Goal: Obtain resource: Download file/media

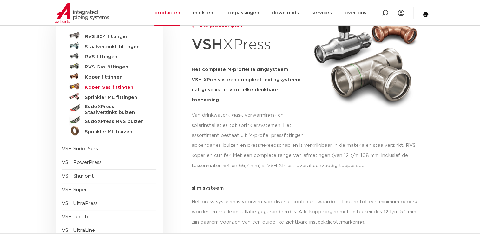
scroll to position [32, 0]
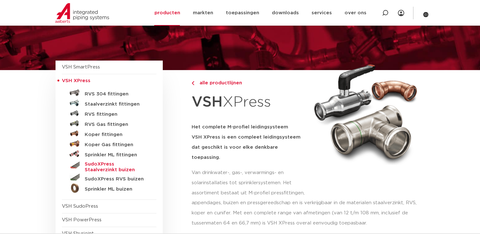
click at [122, 162] on h5 "SudoXPress Staalverzinkt buizen" at bounding box center [116, 167] width 63 height 11
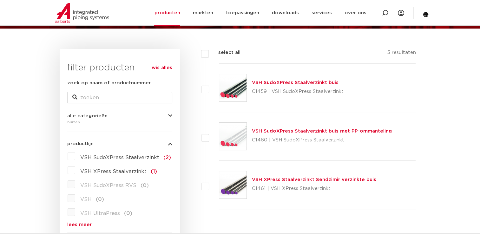
scroll to position [63, 0]
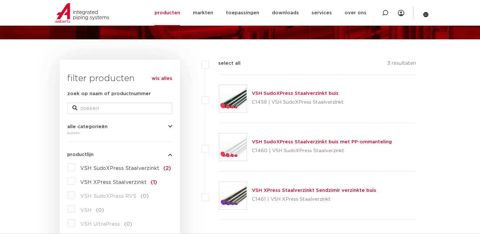
click at [276, 95] on link "VSH SudoXPress Staalverzinkt buis" at bounding box center [295, 93] width 87 height 5
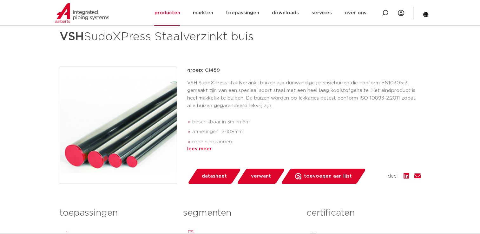
click at [206, 150] on div "lees meer" at bounding box center [304, 149] width 234 height 8
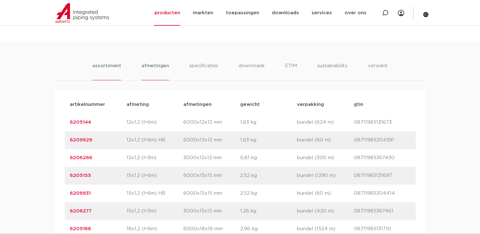
scroll to position [413, 0]
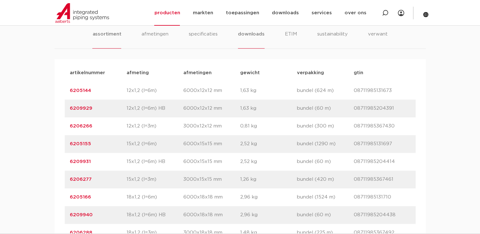
click at [244, 34] on li "downloads" at bounding box center [251, 39] width 26 height 18
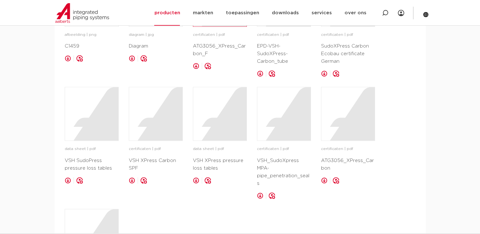
scroll to position [508, 0]
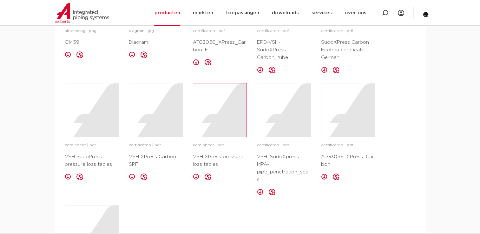
click at [218, 119] on div at bounding box center [219, 109] width 53 height 53
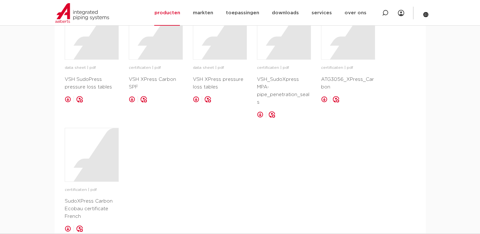
scroll to position [571, 0]
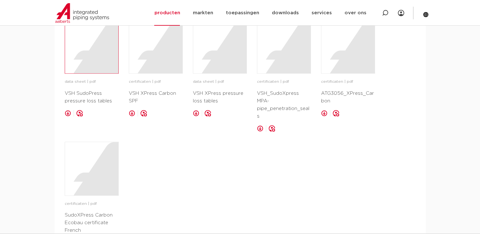
click at [87, 54] on div at bounding box center [91, 46] width 53 height 53
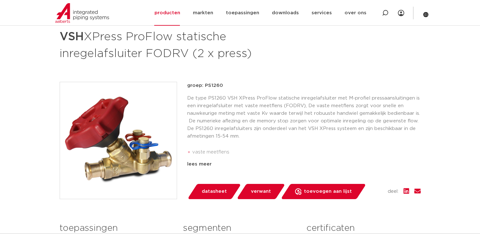
scroll to position [95, 0]
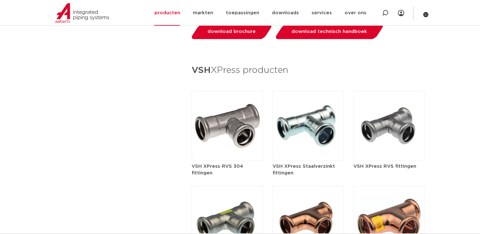
scroll to position [730, 0]
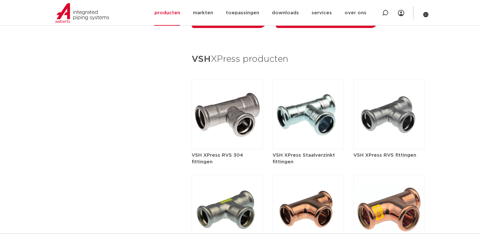
click at [387, 152] on h5 "VSH XPress RVS fittingen" at bounding box center [389, 155] width 71 height 7
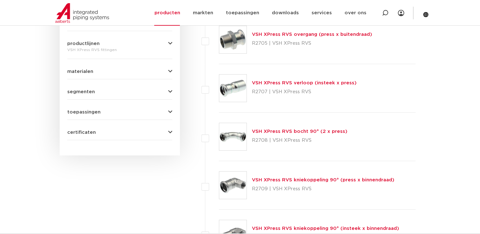
scroll to position [317, 0]
click at [290, 82] on link "VSH XPress RVS verloop (insteek x press)" at bounding box center [304, 82] width 105 height 5
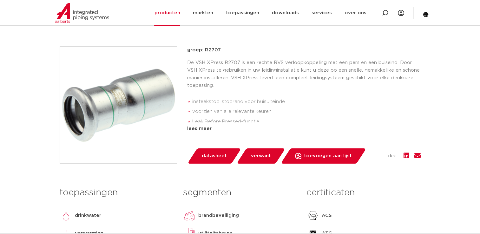
scroll to position [159, 0]
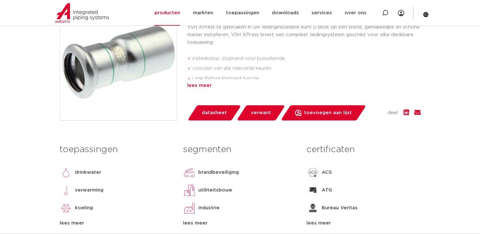
click at [197, 87] on div "lees meer" at bounding box center [304, 86] width 234 height 8
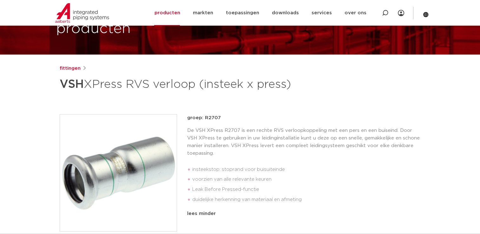
scroll to position [32, 0]
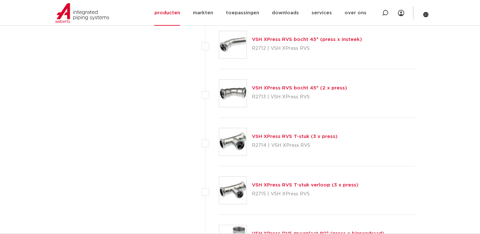
scroll to position [634, 0]
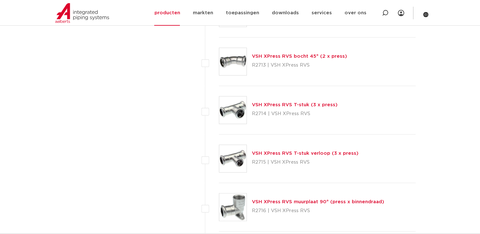
click at [293, 151] on link "VSH XPress RVS T-stuk verloop (3 x press)" at bounding box center [305, 153] width 107 height 5
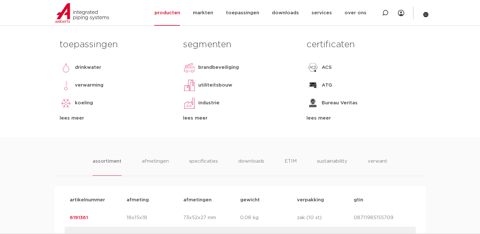
scroll to position [254, 0]
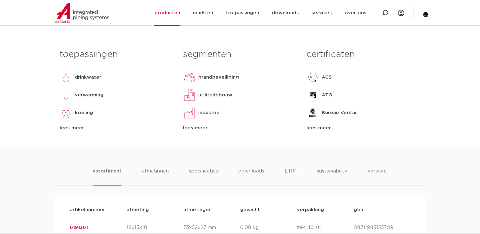
click at [198, 132] on div "lees meer" at bounding box center [240, 128] width 114 height 8
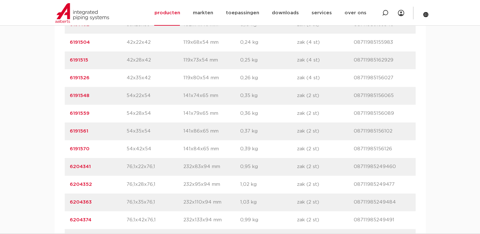
scroll to position [603, 0]
